Goal: Task Accomplishment & Management: Complete application form

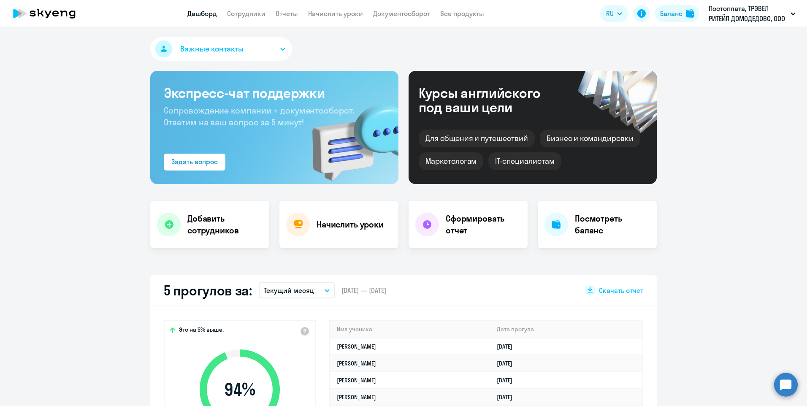
select select "30"
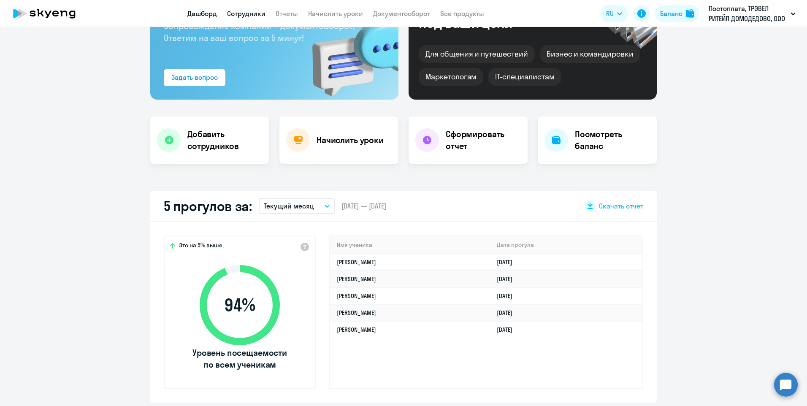
click at [237, 17] on link "Сотрудники" at bounding box center [246, 13] width 38 height 8
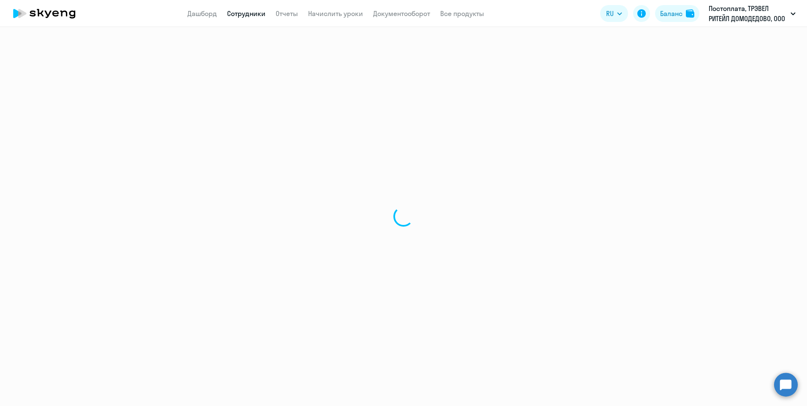
select select "30"
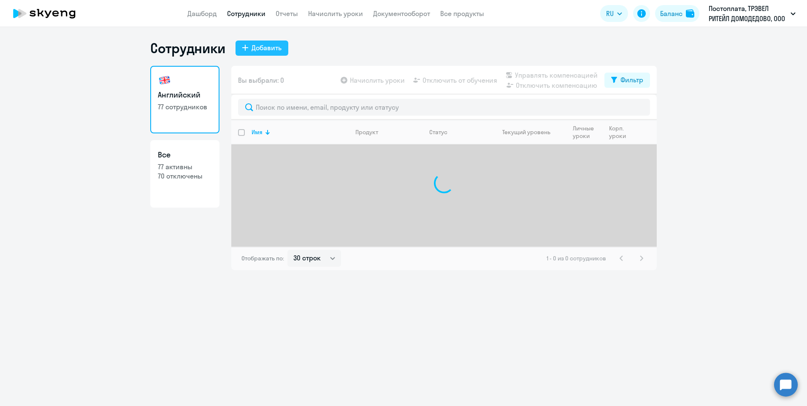
click at [260, 49] on div "Добавить" at bounding box center [267, 48] width 30 height 10
select select "english_adult_not_native_speaker"
select select "3"
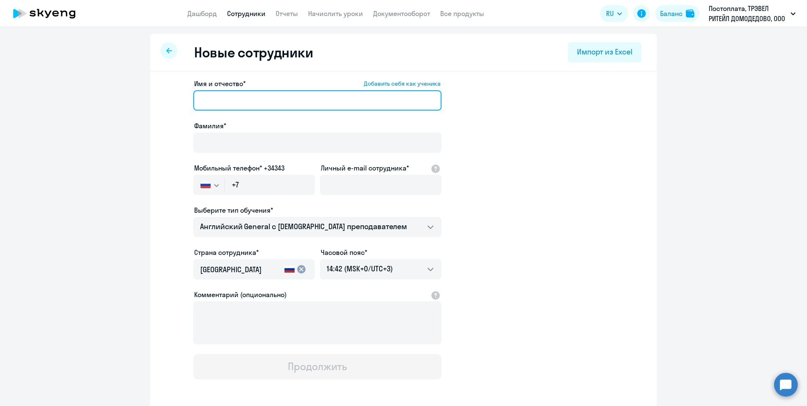
click at [215, 105] on input "Имя и отчество* Добавить себя как ученика" at bounding box center [317, 100] width 248 height 20
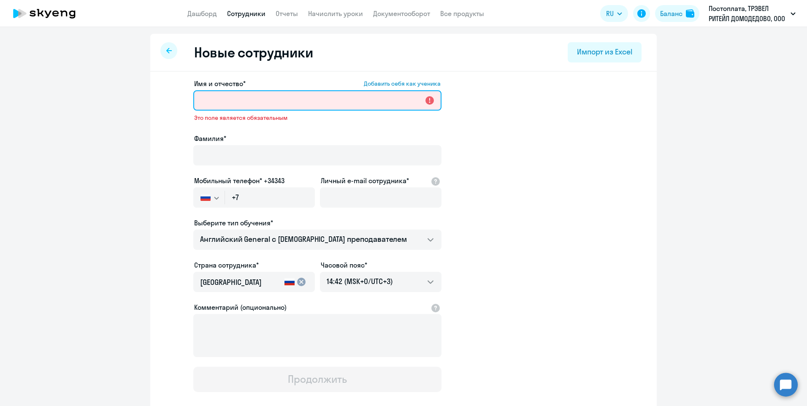
paste input "[PERSON_NAME]"
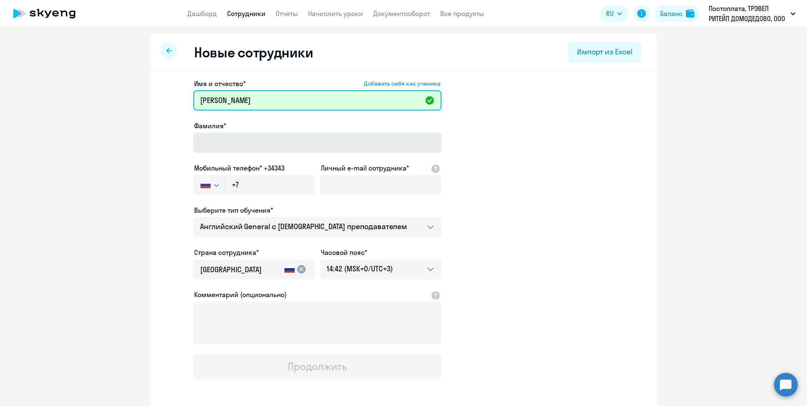
type input "[PERSON_NAME]"
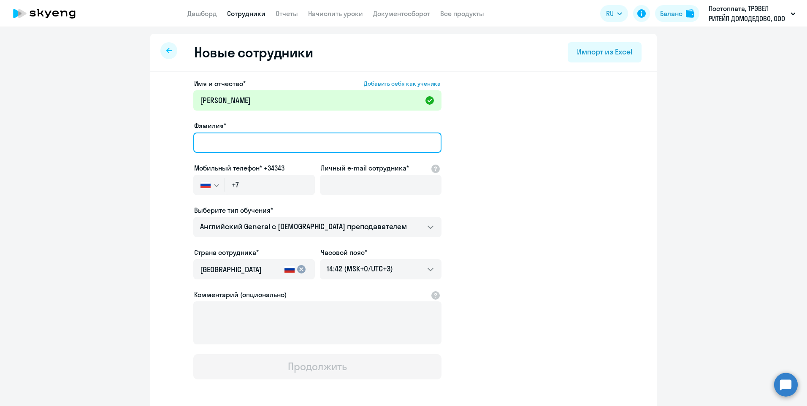
click at [232, 145] on input "Фамилия*" at bounding box center [317, 143] width 248 height 20
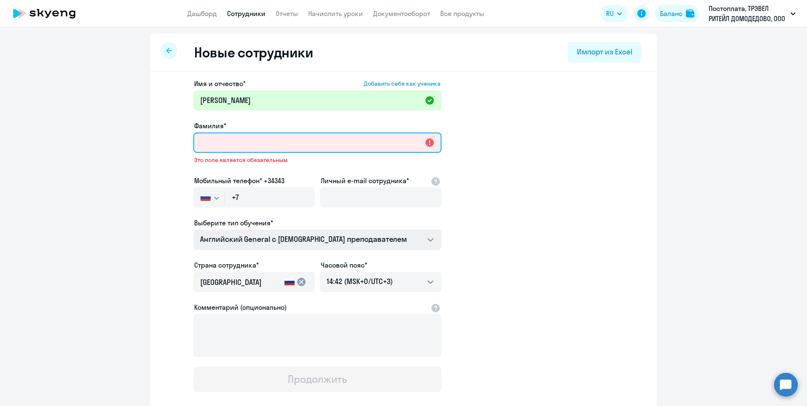
paste input "Ростова"
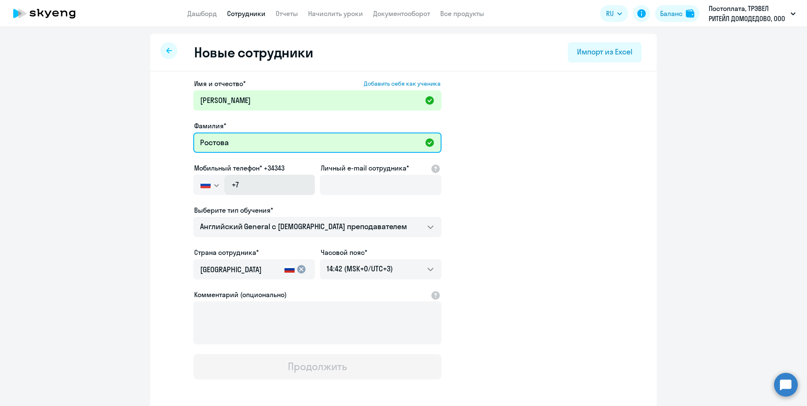
type input "Ростова"
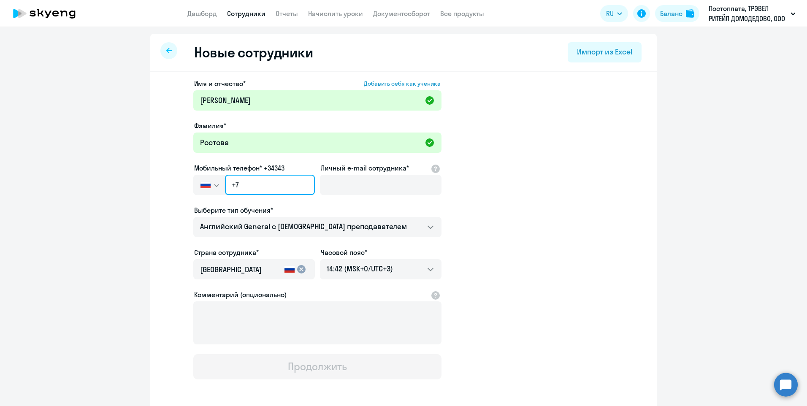
drag, startPoint x: 266, startPoint y: 183, endPoint x: 268, endPoint y: 188, distance: 4.8
click at [266, 183] on input "+7" at bounding box center [270, 185] width 90 height 20
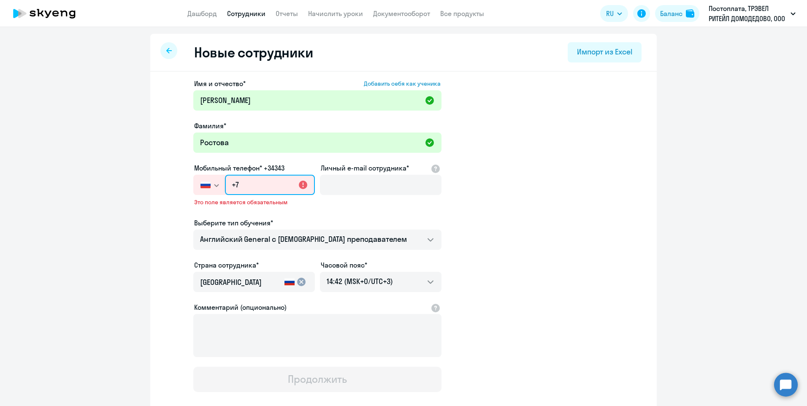
paste input "[PHONE_NUMBER]"
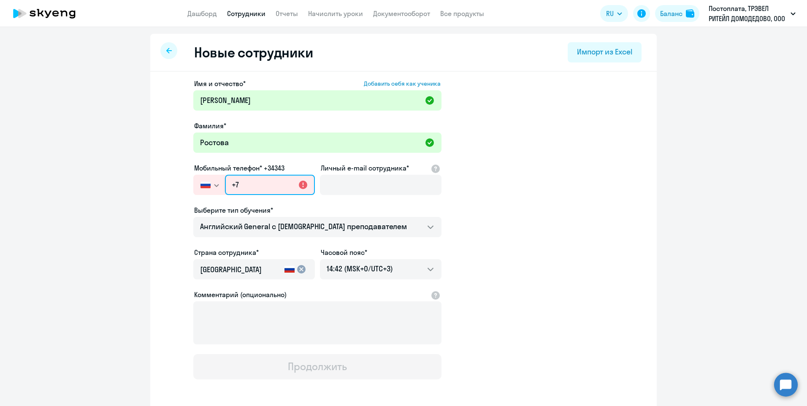
type input "[PHONE_NUMBER]"
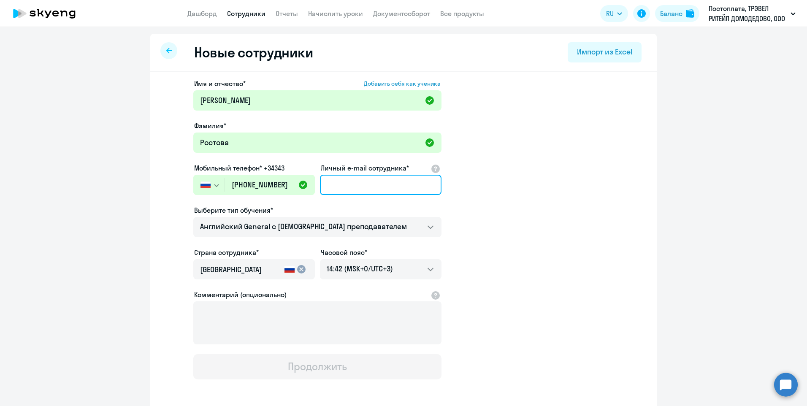
click at [356, 188] on input "Личный e-mail сотрудника*" at bounding box center [381, 185] width 122 height 20
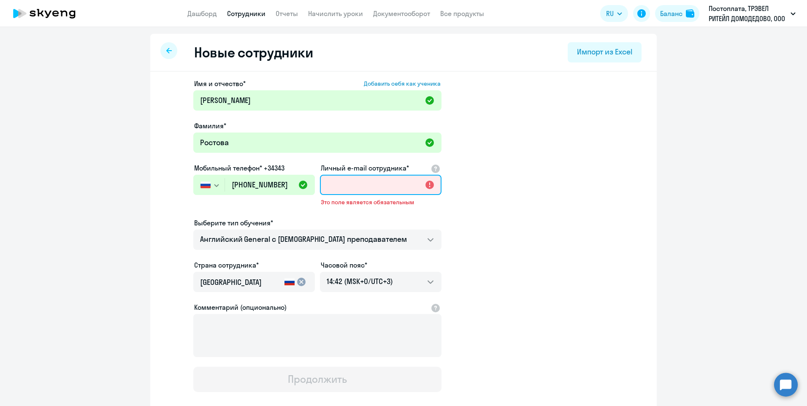
paste input "[EMAIL_ADDRESS][DOMAIN_NAME]"
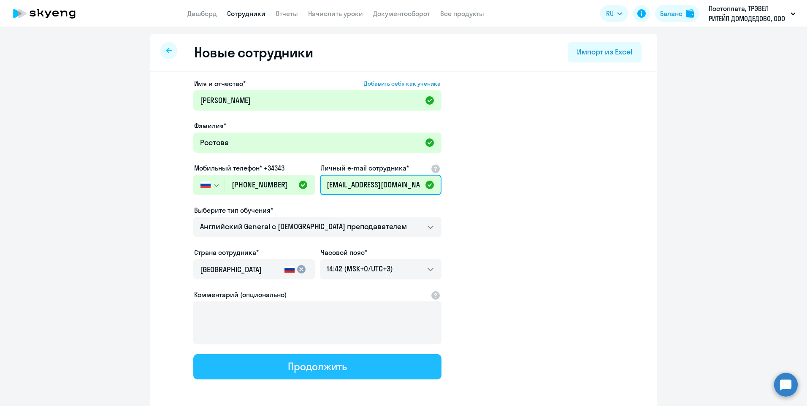
scroll to position [0, 10]
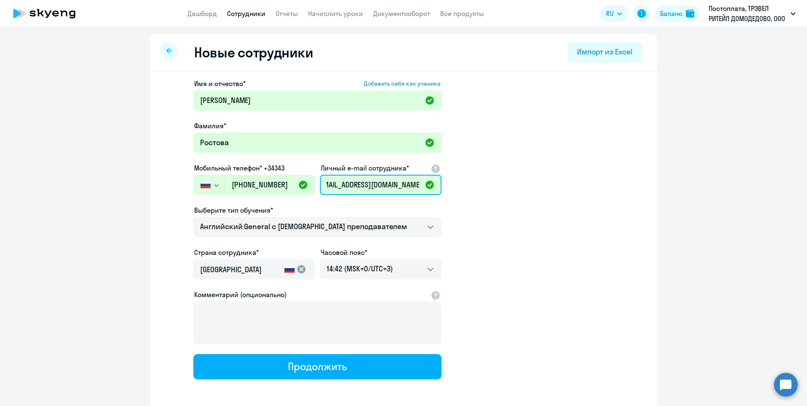
type input "[EMAIL_ADDRESS][DOMAIN_NAME]"
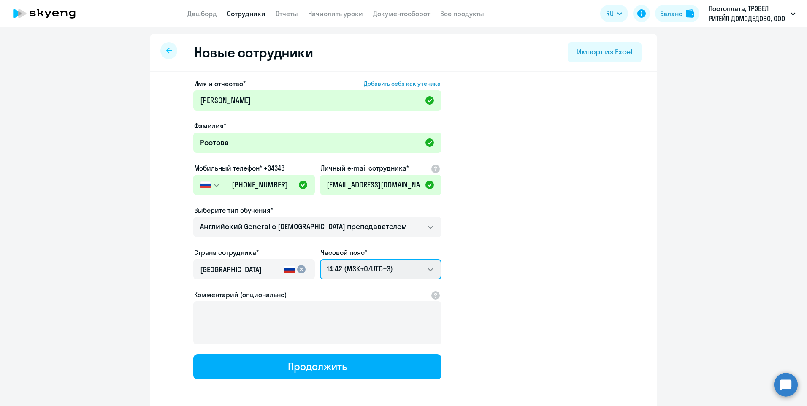
click at [430, 268] on select "00:42 (MSK-14/UTC-11) 01:42 (MSK-13/UTC-10) 02:42 (MSK-12/UTC-9) 03:42 (MSK-11/…" at bounding box center [381, 269] width 122 height 20
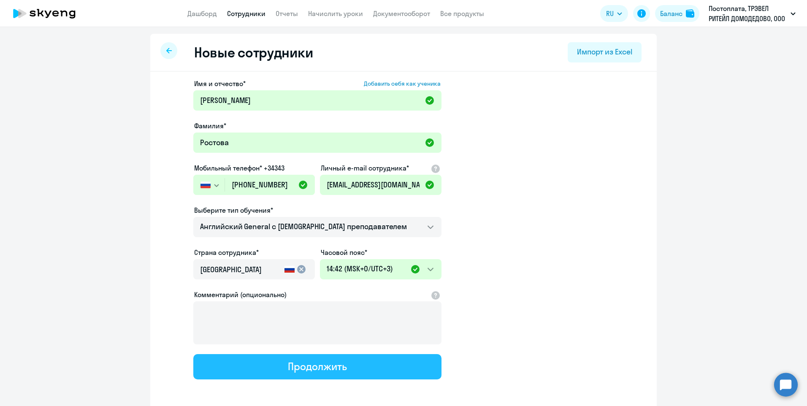
click at [318, 368] on div "Продолжить" at bounding box center [317, 367] width 59 height 14
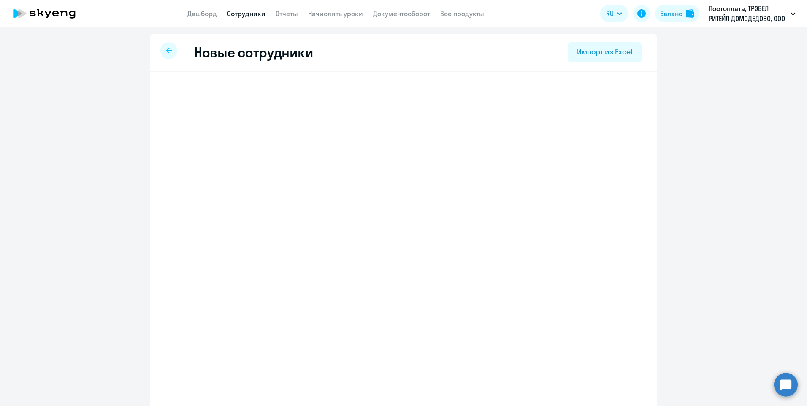
select select "english_adult_not_native_speaker"
select select "3"
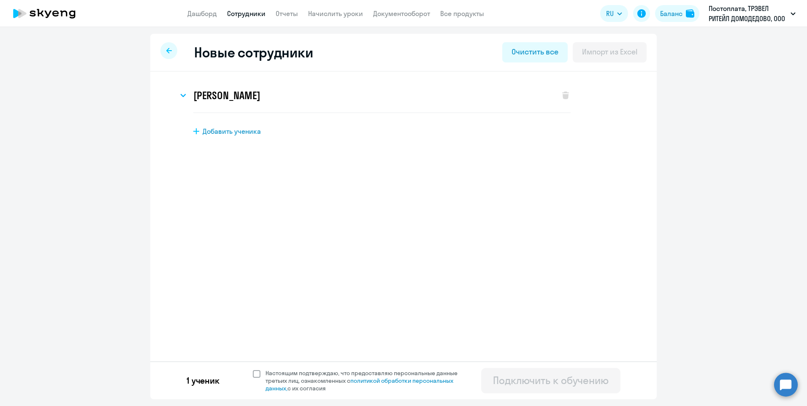
click at [253, 373] on span at bounding box center [257, 374] width 8 height 8
click at [252, 369] on input "Настоящим подтверждаю, что предоставляю персональные данные третьих лиц, ознако…" at bounding box center [252, 369] width 0 height 0
checkbox input "true"
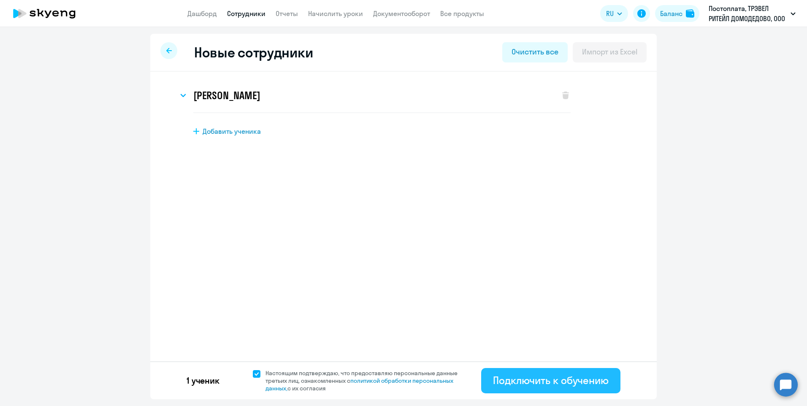
click at [526, 386] on div "Подключить к обучению" at bounding box center [551, 381] width 116 height 14
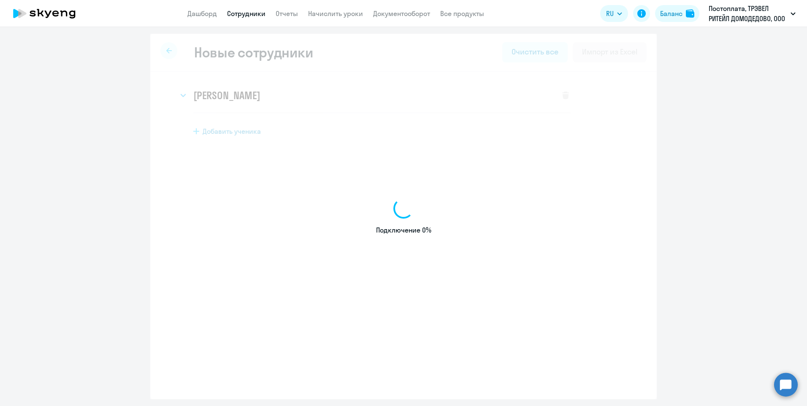
select select "english_adult_not_native_speaker"
select select "3"
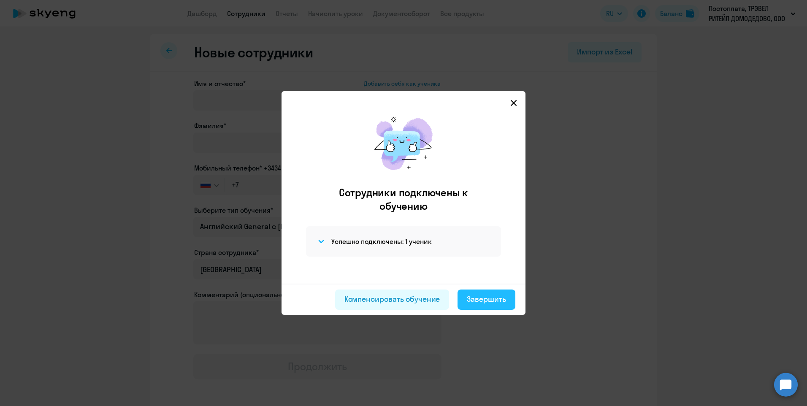
click at [493, 295] on div "Завершить" at bounding box center [486, 299] width 39 height 11
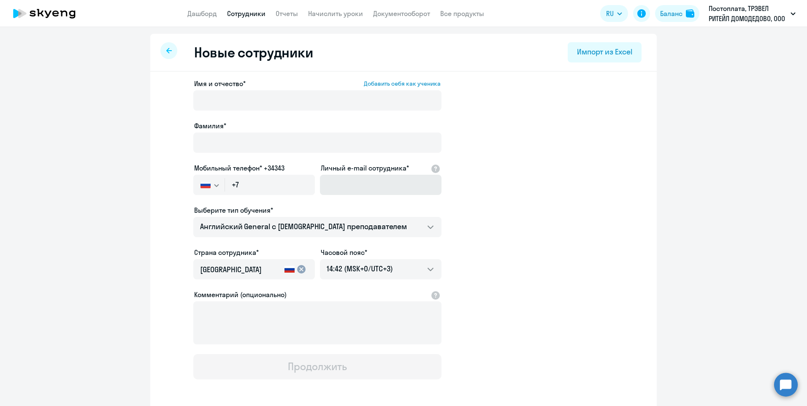
select select "30"
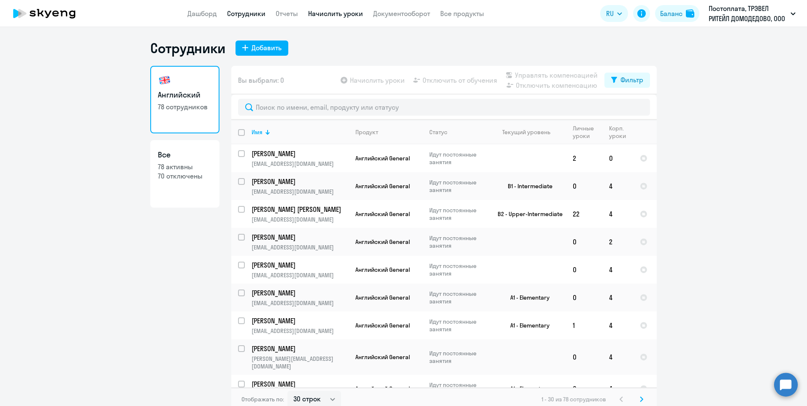
click at [321, 12] on link "Начислить уроки" at bounding box center [335, 13] width 55 height 8
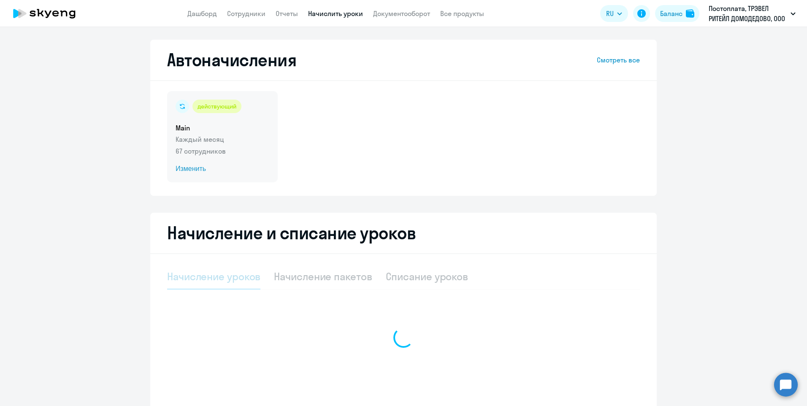
select select "10"
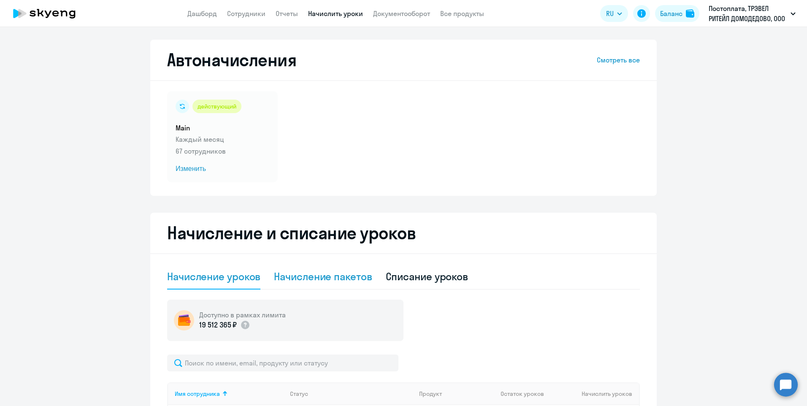
click at [304, 276] on div "Начисление пакетов" at bounding box center [323, 277] width 98 height 14
select select "10"
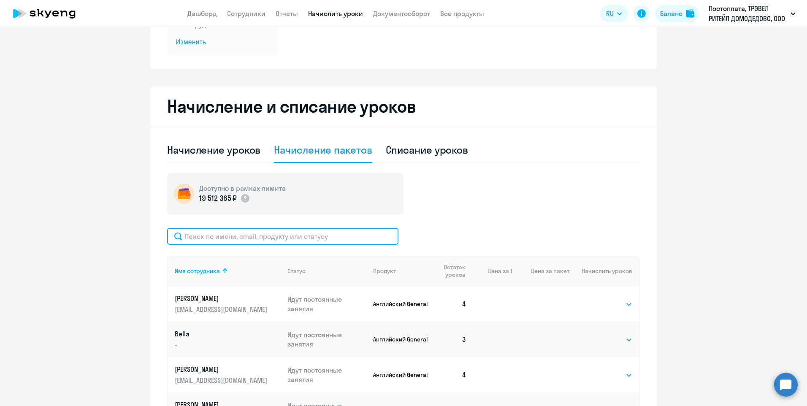
click at [219, 240] on input "text" at bounding box center [282, 236] width 231 height 17
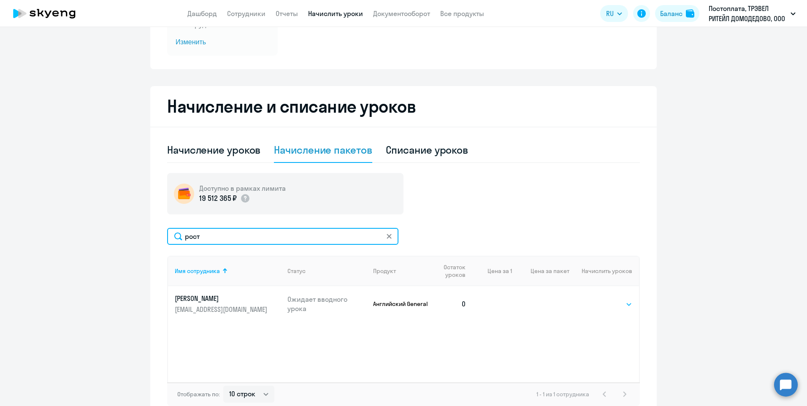
type input "рост"
click at [599, 306] on select "Выбрать 4 8 16 32 64 96 128" at bounding box center [615, 304] width 35 height 10
select select "4"
click at [598, 299] on select "Выбрать 4 8 16 32 64 96 128" at bounding box center [615, 304] width 35 height 10
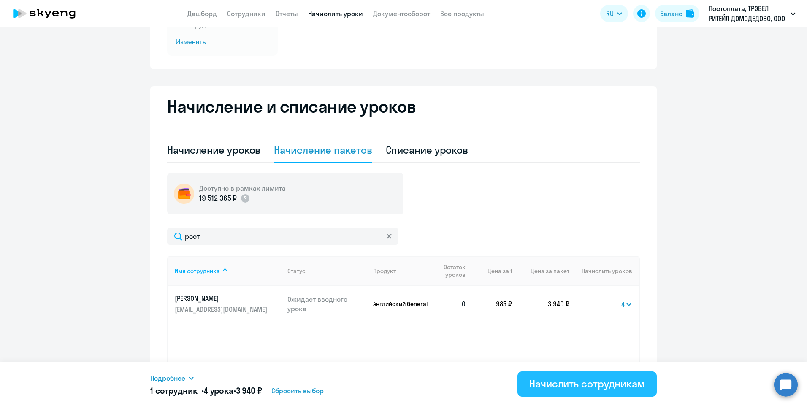
click at [548, 382] on div "Начислить сотрудникам" at bounding box center [587, 384] width 116 height 14
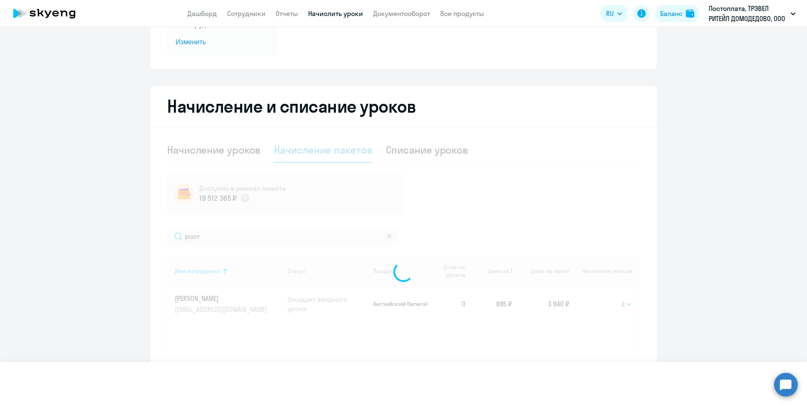
select select
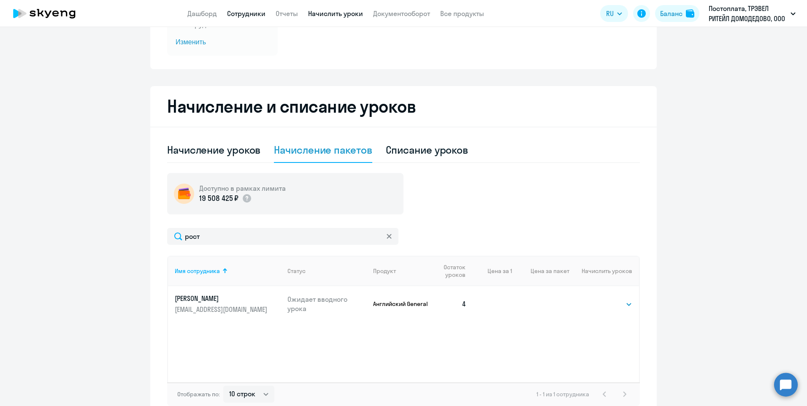
click at [244, 14] on link "Сотрудники" at bounding box center [246, 13] width 38 height 8
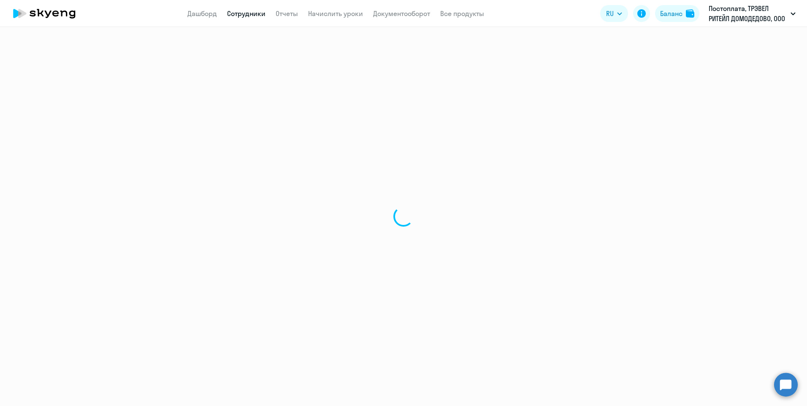
select select "30"
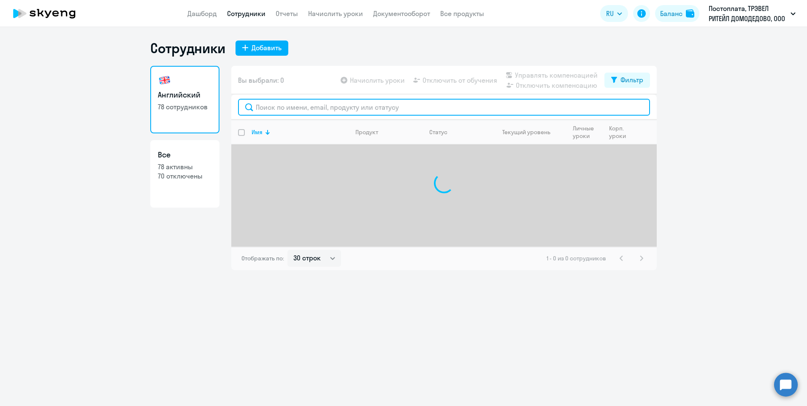
click at [286, 108] on input "text" at bounding box center [444, 107] width 412 height 17
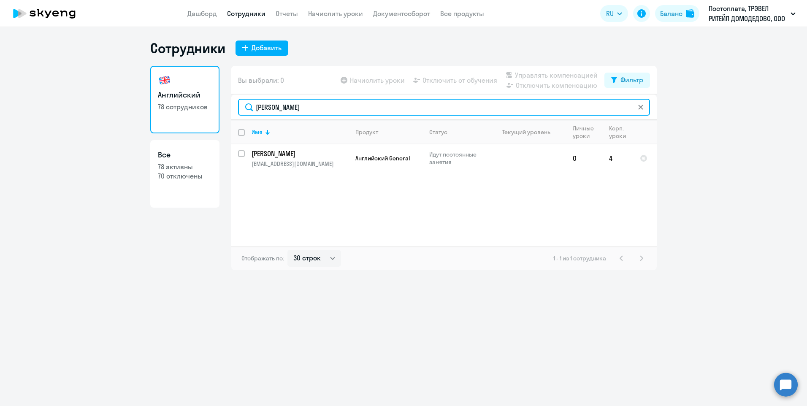
type input "[PERSON_NAME]"
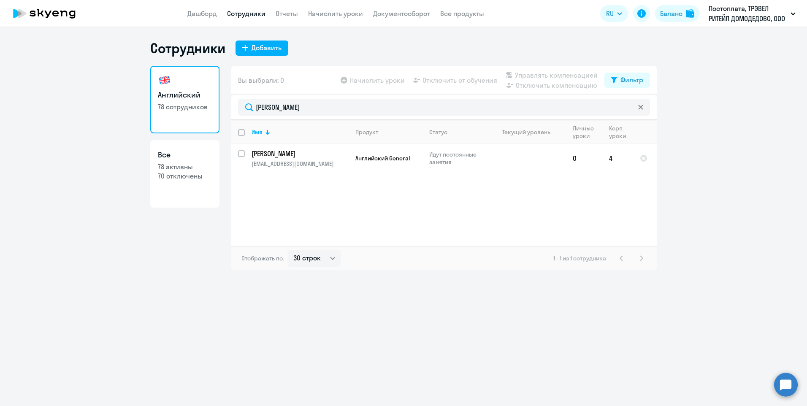
click at [640, 106] on icon at bounding box center [640, 107] width 5 height 5
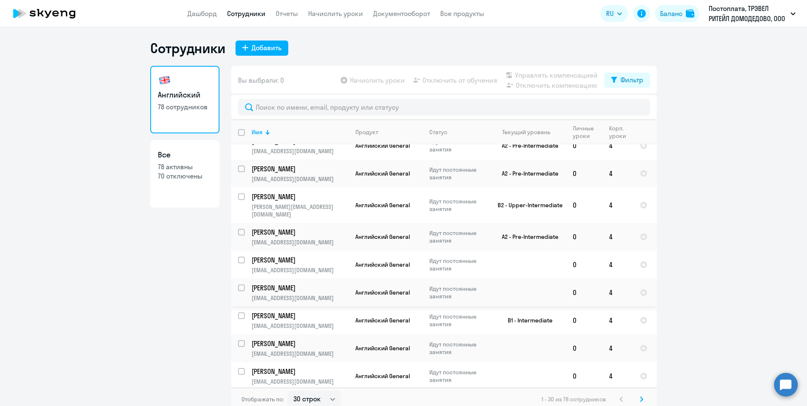
scroll to position [5, 0]
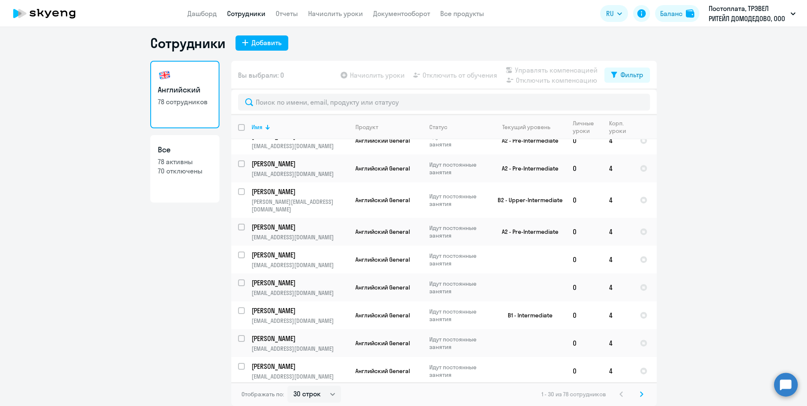
click at [640, 394] on icon at bounding box center [641, 394] width 3 height 6
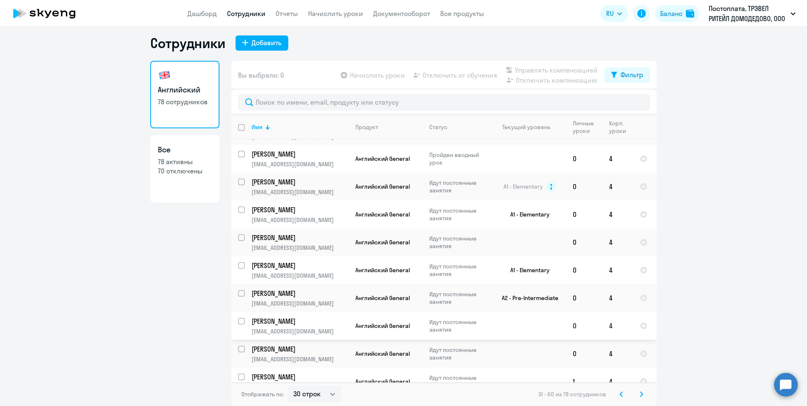
scroll to position [593, 0]
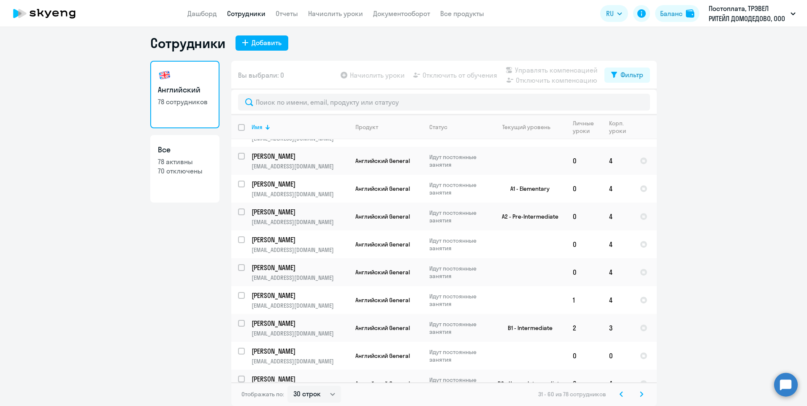
click at [637, 390] on svg-icon at bounding box center [642, 394] width 10 height 10
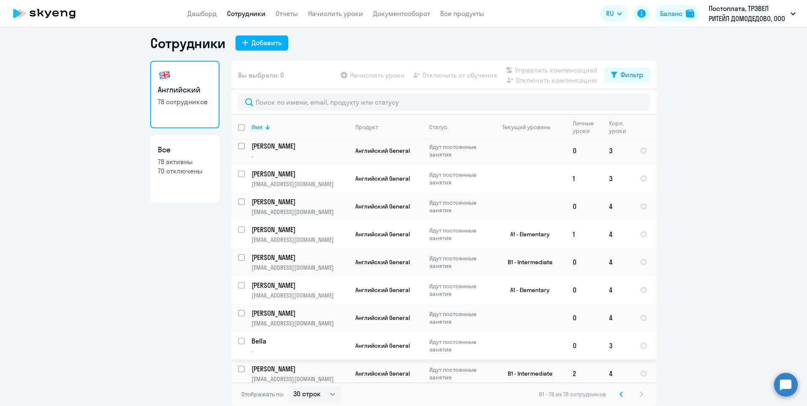
scroll to position [258, 0]
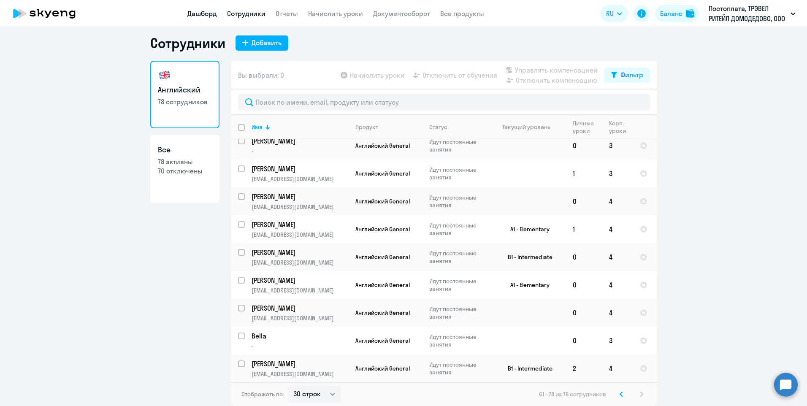
click at [188, 12] on link "Дашборд" at bounding box center [202, 13] width 30 height 8
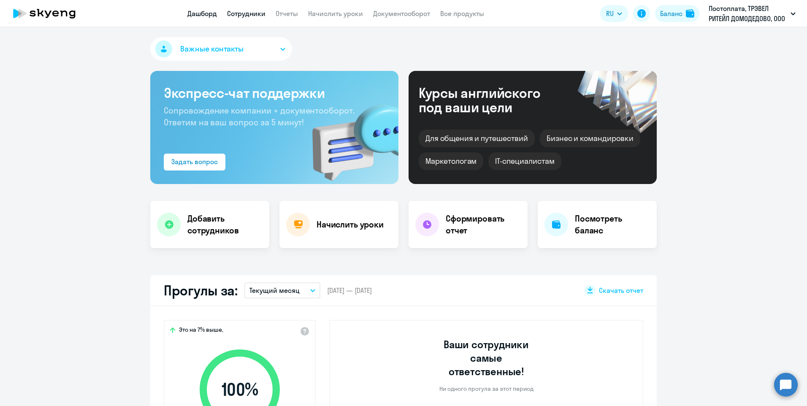
click at [239, 13] on link "Сотрудники" at bounding box center [246, 13] width 38 height 8
select select "30"
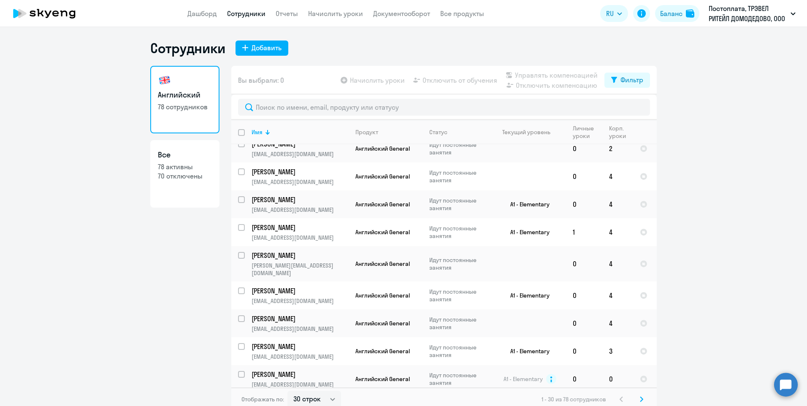
scroll to position [253, 0]
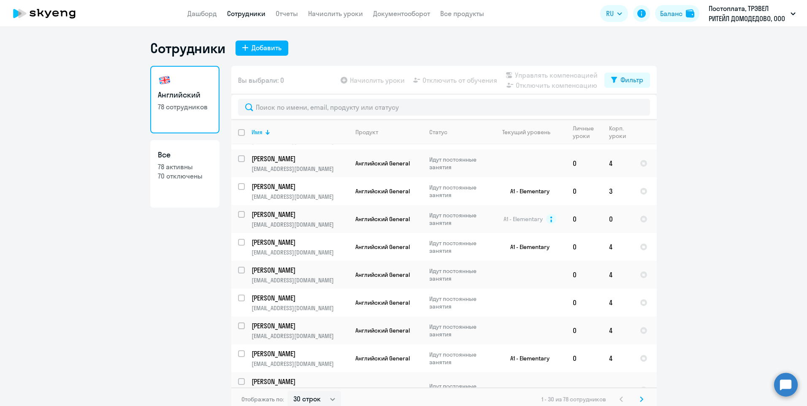
click at [637, 400] on svg-icon at bounding box center [642, 399] width 10 height 10
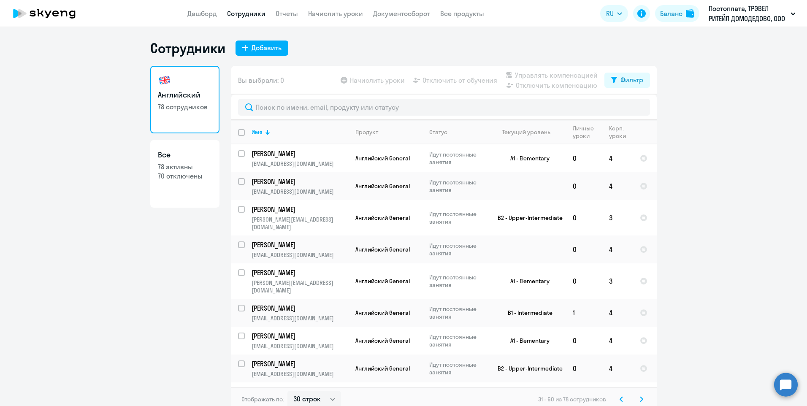
click at [637, 399] on svg-icon at bounding box center [642, 399] width 10 height 10
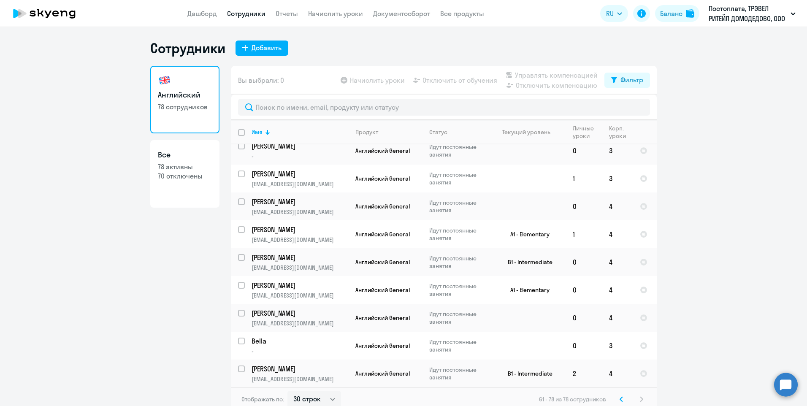
scroll to position [5, 0]
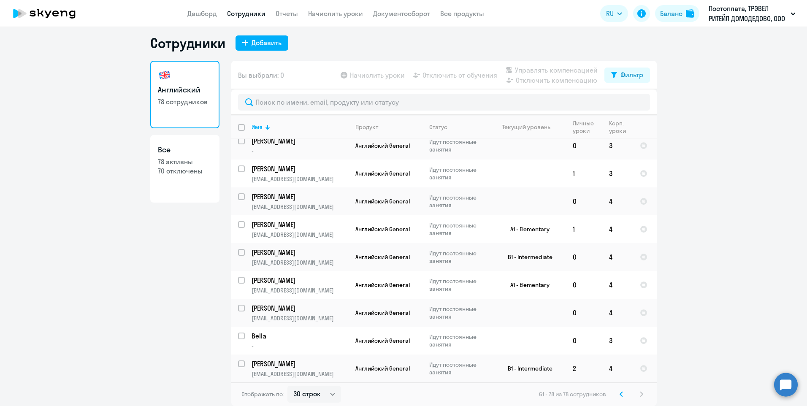
click at [620, 392] on svg-icon at bounding box center [621, 394] width 10 height 10
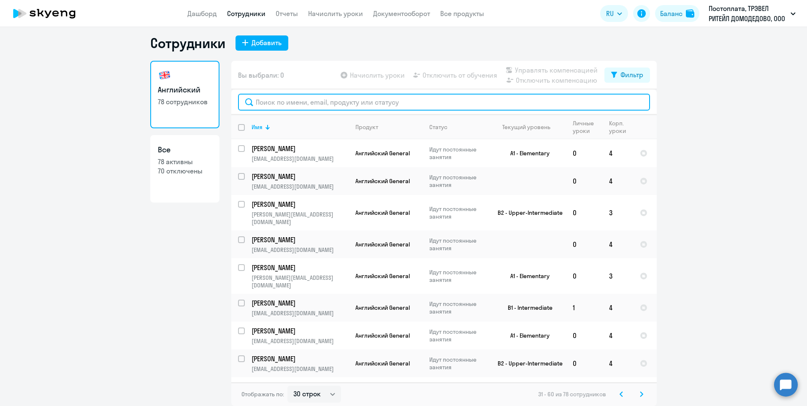
click at [275, 102] on input "text" at bounding box center [444, 102] width 412 height 17
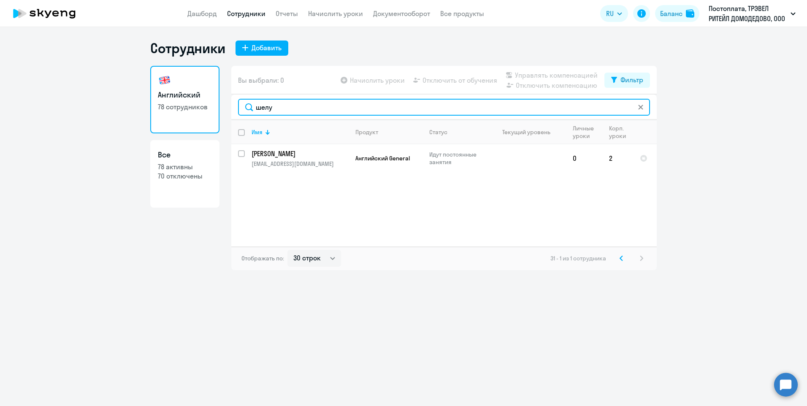
drag, startPoint x: 287, startPoint y: 109, endPoint x: 226, endPoint y: 108, distance: 61.2
click at [226, 108] on div "Английский 78 сотрудников Все 78 активны 70 отключены Вы выбрали: 0 Начислить у…" at bounding box center [403, 168] width 507 height 204
type input "колесн"
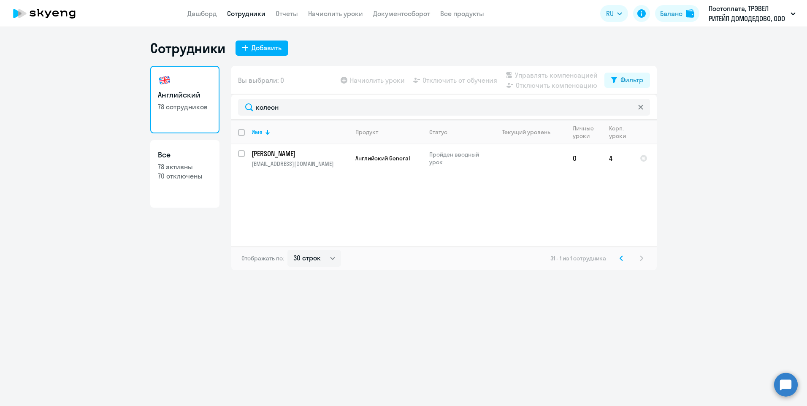
click at [640, 109] on icon at bounding box center [640, 107] width 5 height 5
